Goal: Entertainment & Leisure: Consume media (video, audio)

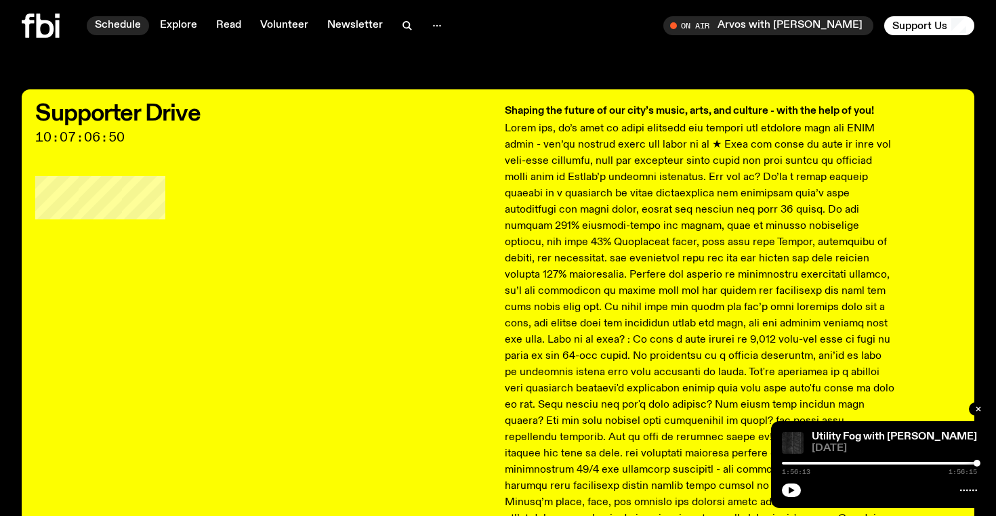
click at [130, 26] on link "Schedule" at bounding box center [118, 25] width 62 height 19
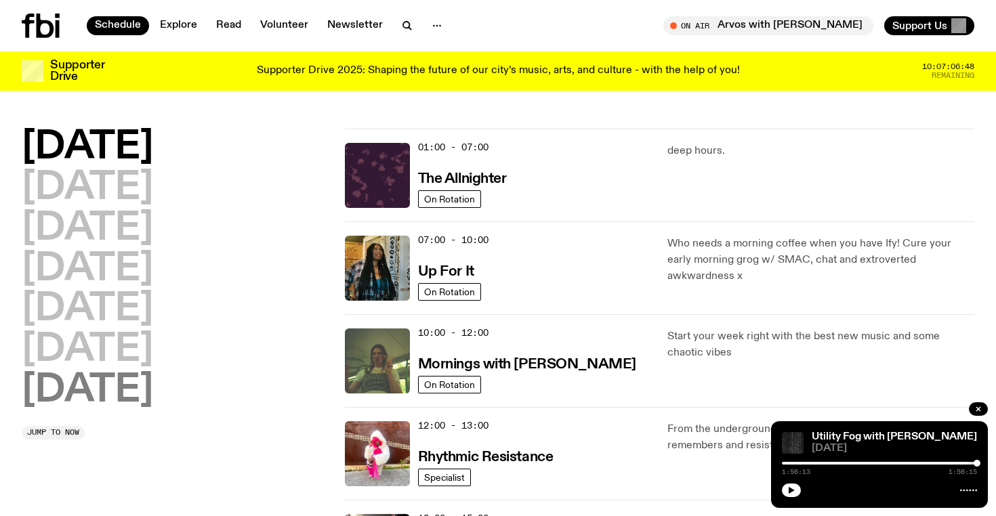
click at [81, 387] on h2 "[DATE]" at bounding box center [87, 391] width 131 height 38
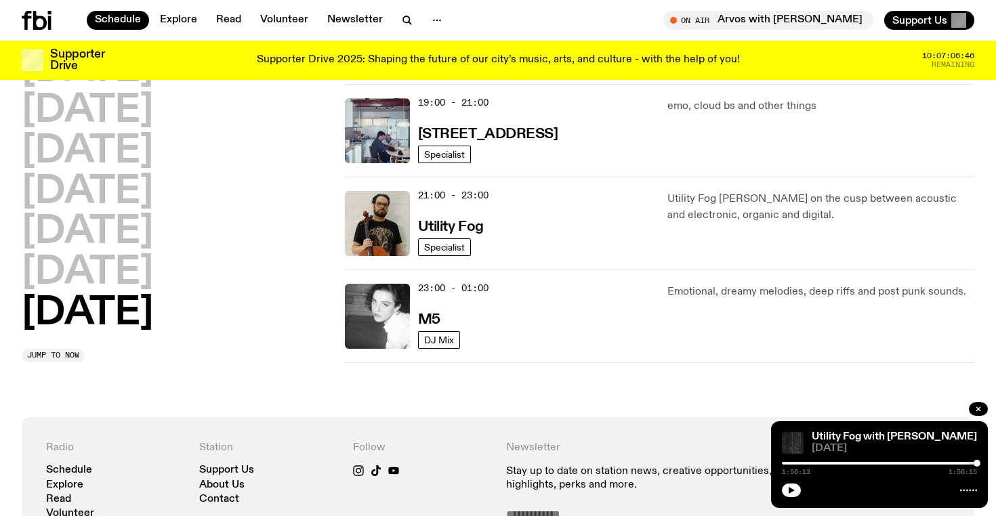
scroll to position [827, 0]
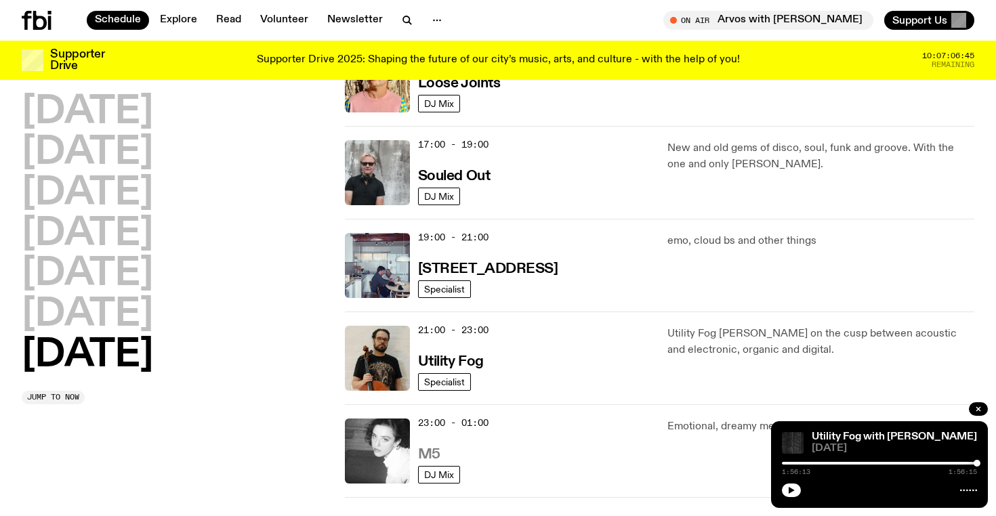
click at [422, 452] on h3 "M5" at bounding box center [429, 455] width 22 height 14
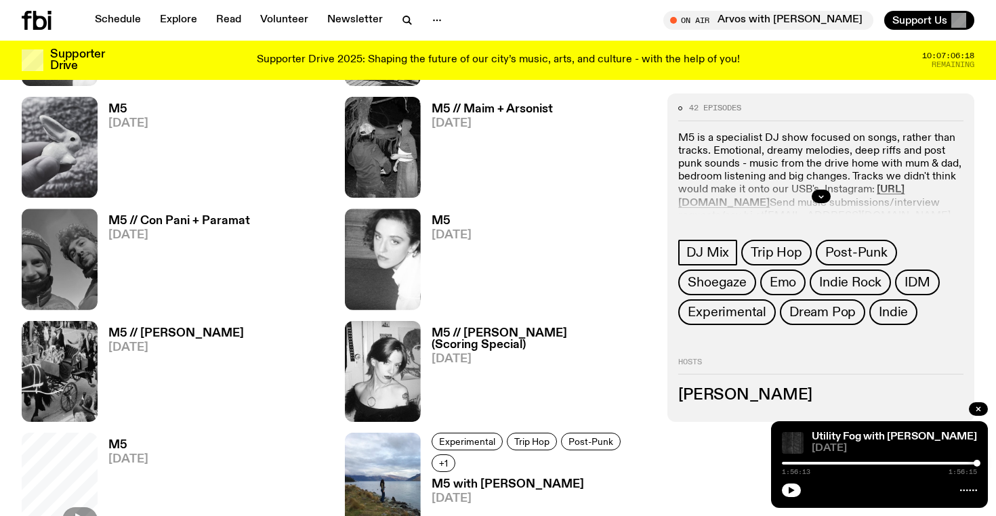
scroll to position [532, 0]
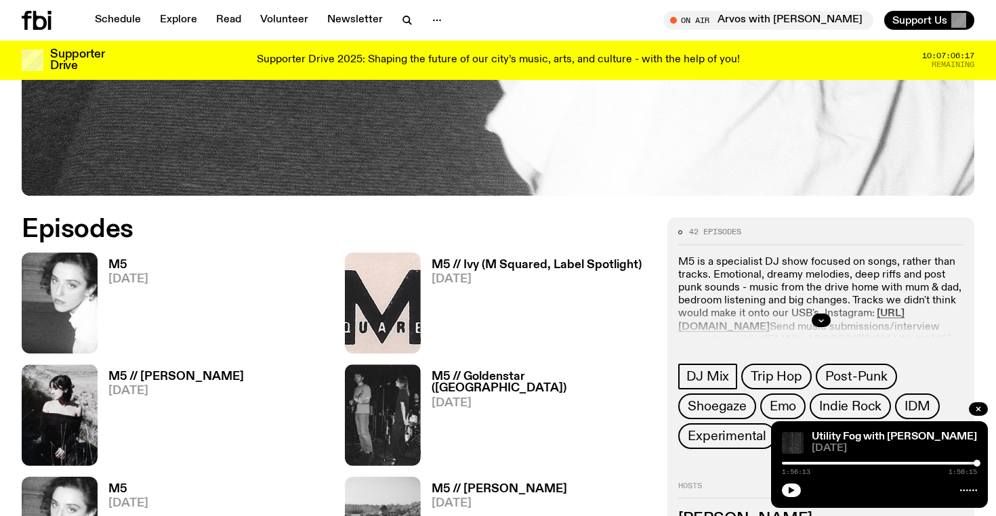
click at [128, 265] on h3 "M5" at bounding box center [128, 265] width 40 height 12
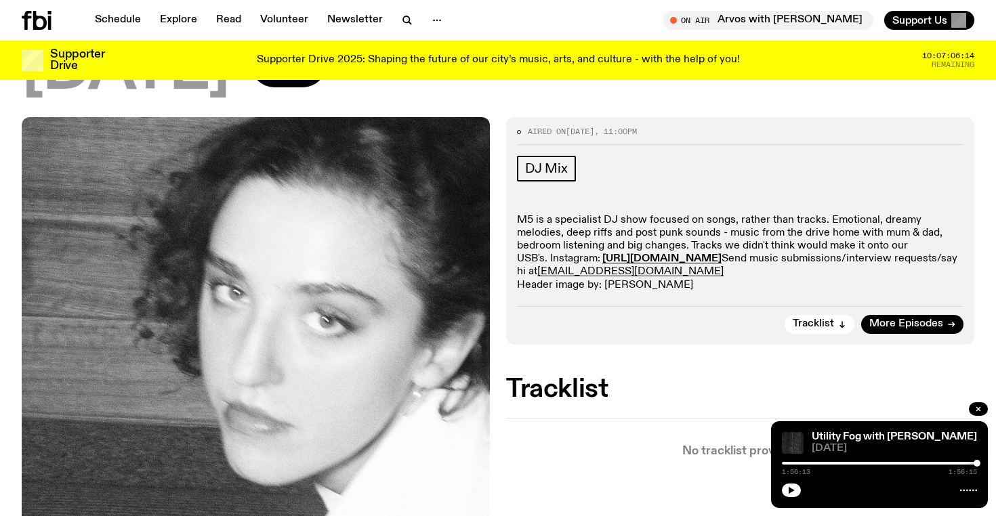
scroll to position [130, 0]
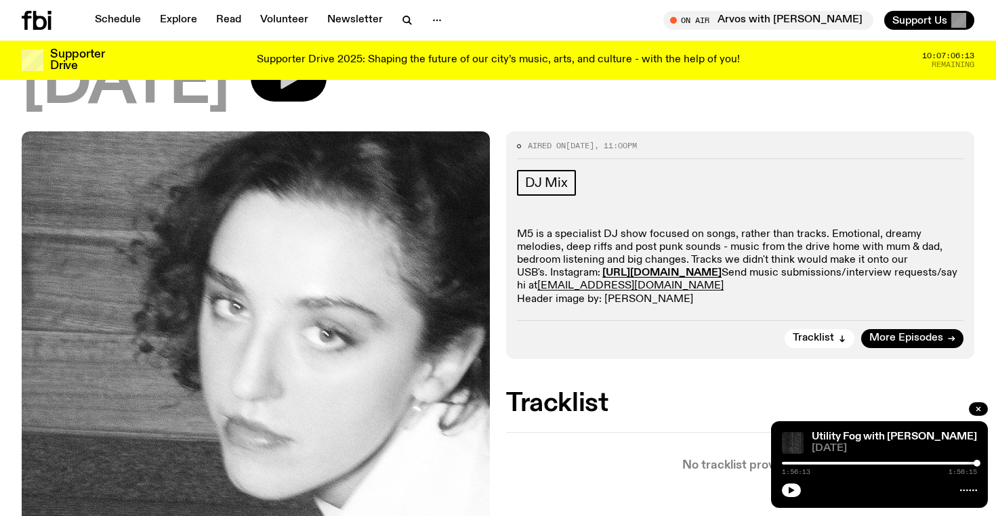
click at [318, 93] on button "button" at bounding box center [289, 77] width 76 height 47
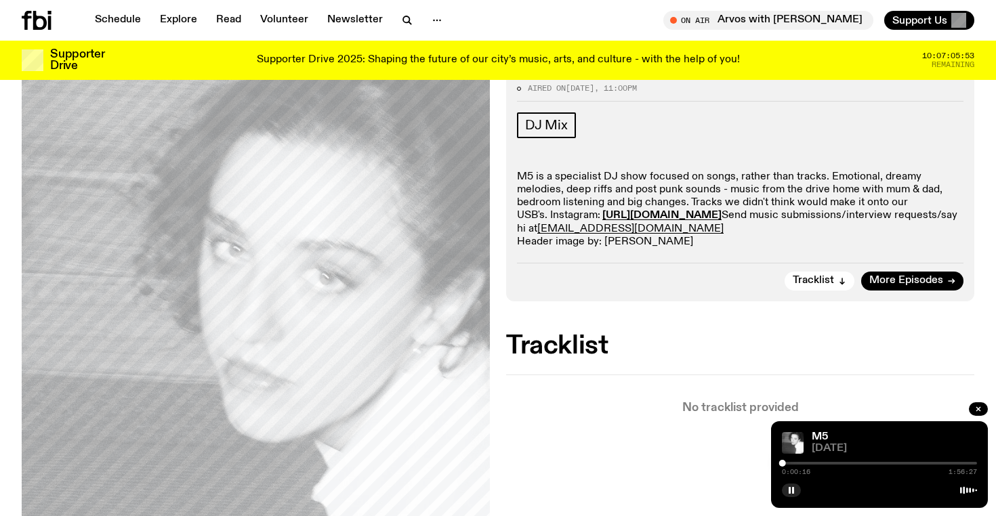
scroll to position [230, 0]
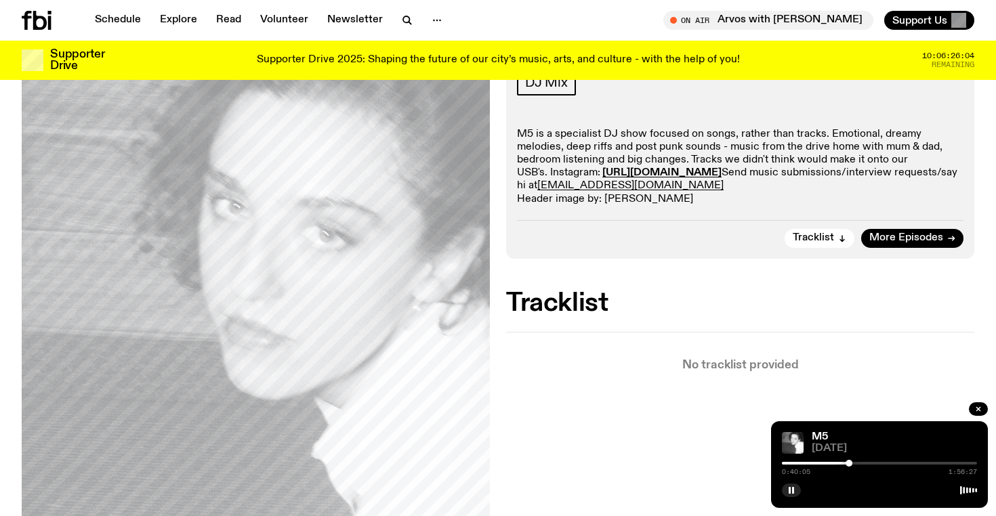
click at [733, 151] on p "M5 is a specialist DJ show focused on songs, rather than tracks. Emotional, dre…" at bounding box center [740, 167] width 446 height 78
click at [792, 490] on icon "button" at bounding box center [791, 490] width 8 height 8
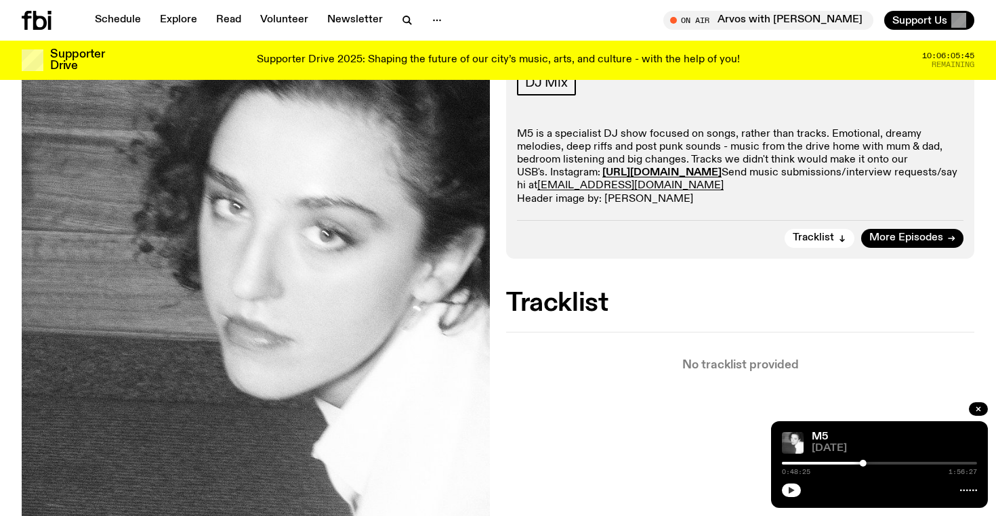
click at [785, 488] on button "button" at bounding box center [791, 491] width 19 height 14
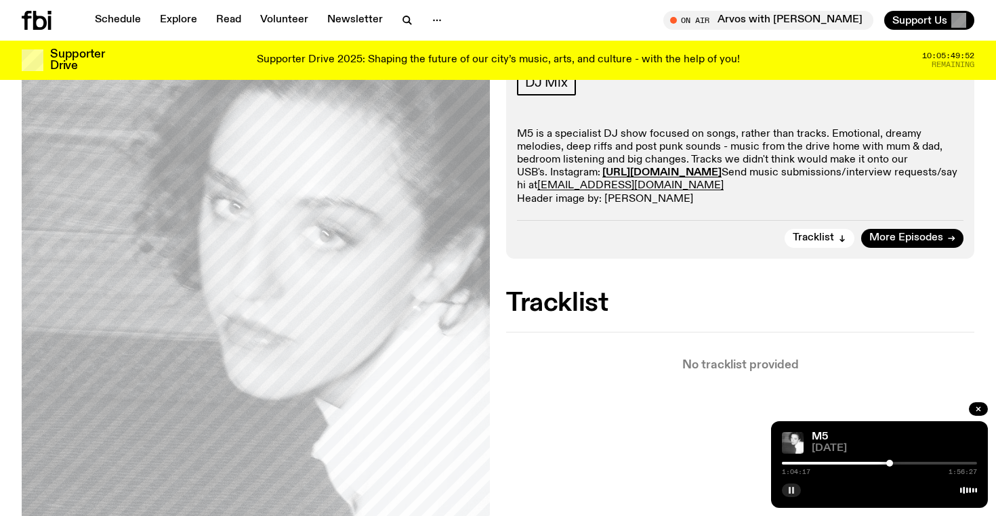
click at [790, 490] on rect "button" at bounding box center [790, 490] width 2 height 7
